Goal: Task Accomplishment & Management: Manage account settings

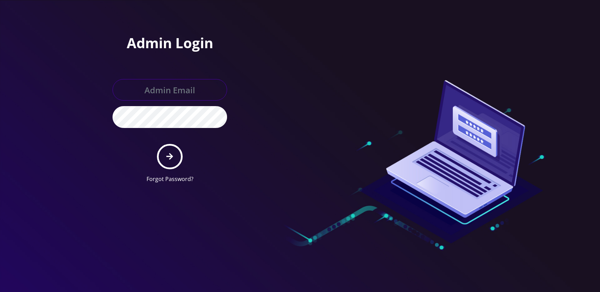
type input "[EMAIL_ADDRESS][DOMAIN_NAME]"
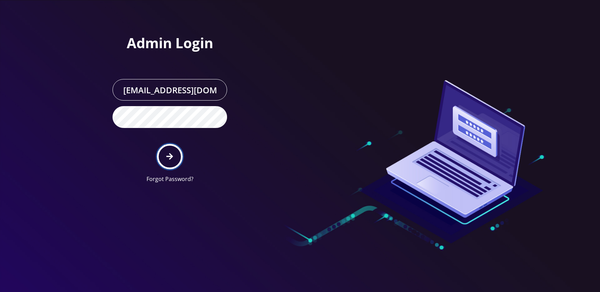
click at [175, 158] on button "submit" at bounding box center [169, 156] width 25 height 25
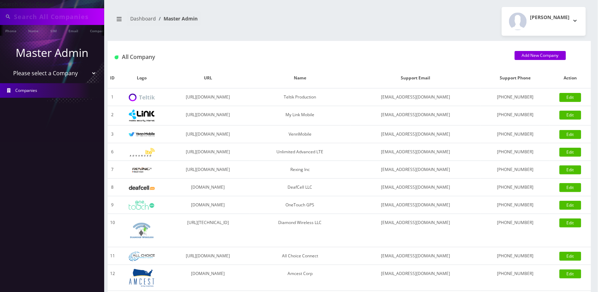
type input "9297458243"
